Goal: Transaction & Acquisition: Purchase product/service

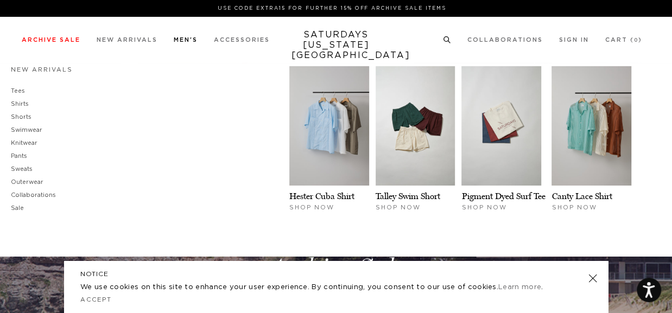
click at [24, 93] on li "Tees" at bounding box center [42, 91] width 62 height 13
click at [20, 91] on link "Tees" at bounding box center [18, 91] width 14 height 6
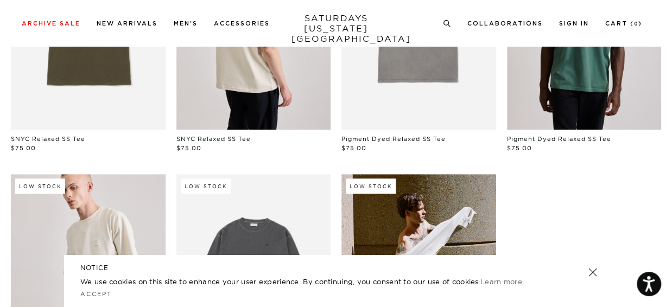
scroll to position [596, 0]
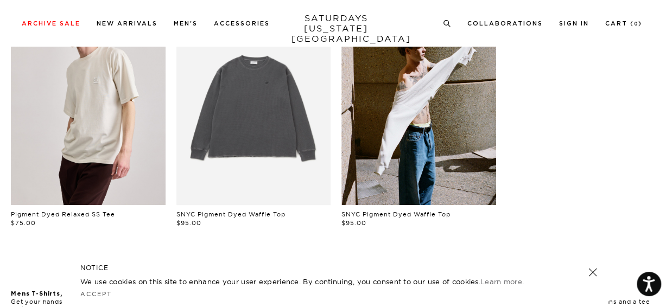
click at [594, 274] on link at bounding box center [592, 272] width 15 height 15
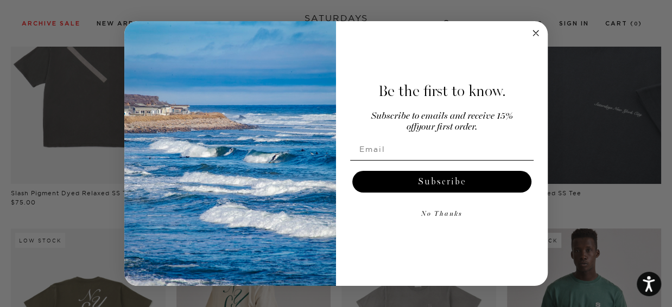
scroll to position [108, 0]
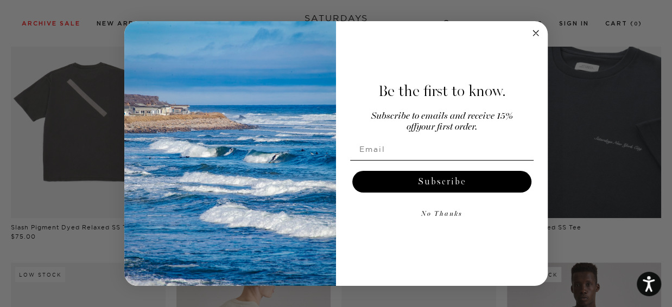
click at [534, 35] on circle "Close dialog" at bounding box center [536, 33] width 12 height 12
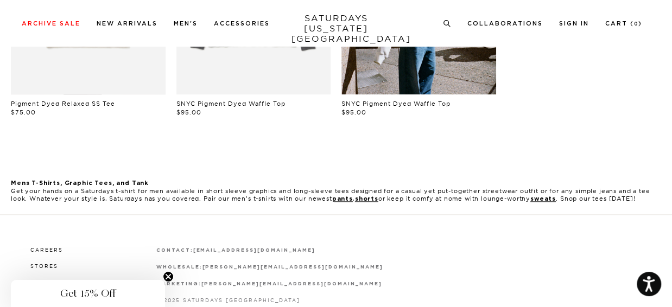
scroll to position [705, 0]
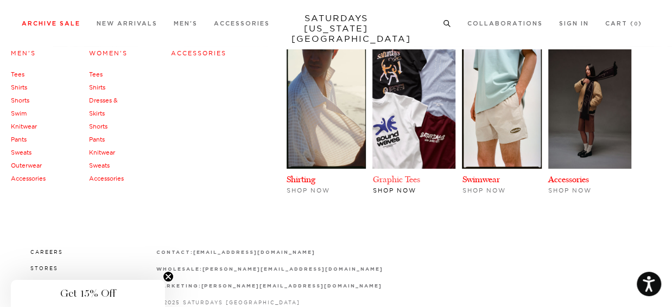
click at [388, 175] on link "Graphic Tees" at bounding box center [395, 179] width 47 height 10
